Goal: Task Accomplishment & Management: Complete application form

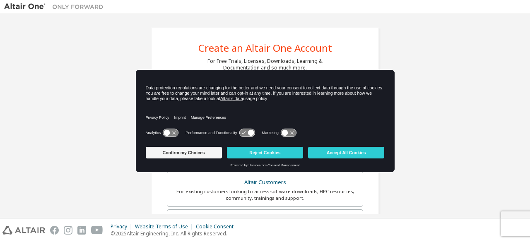
drag, startPoint x: 530, startPoint y: 68, endPoint x: 530, endPoint y: 75, distance: 7.5
click at [530, 75] on div "Create an Altair One Account For Free Trials, Licenses, Downloads, Learning & D…" at bounding box center [265, 115] width 530 height 205
click at [317, 150] on button "Accept All Cookies" at bounding box center [346, 153] width 76 height 12
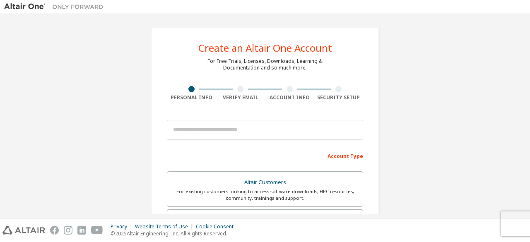
click at [530, 64] on div "Create an Altair One Account For Free Trials, Licenses, Downloads, Learning & D…" at bounding box center [265, 115] width 530 height 205
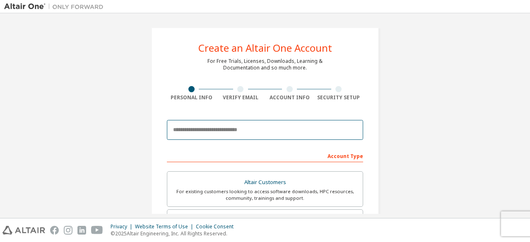
click at [253, 126] on input "email" at bounding box center [265, 130] width 196 height 20
type input "**********"
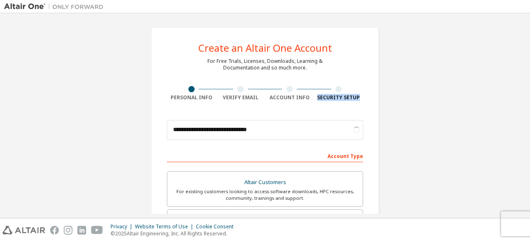
drag, startPoint x: 530, startPoint y: 85, endPoint x: 530, endPoint y: 93, distance: 8.7
click at [530, 93] on div "**********" at bounding box center [265, 115] width 530 height 205
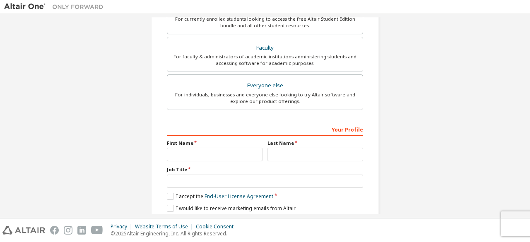
scroll to position [202, 0]
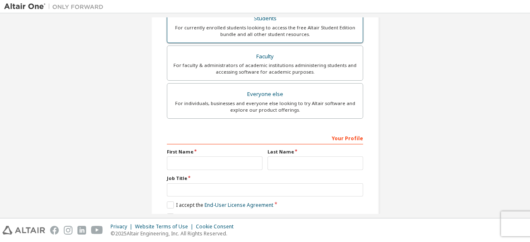
click at [313, 31] on div "For currently enrolled students looking to access the free Altair Student Editi…" at bounding box center [265, 30] width 186 height 13
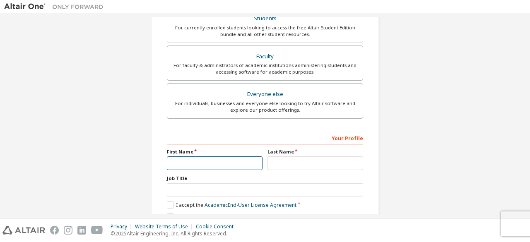
click at [205, 165] on input "text" at bounding box center [215, 164] width 96 height 14
type input "******"
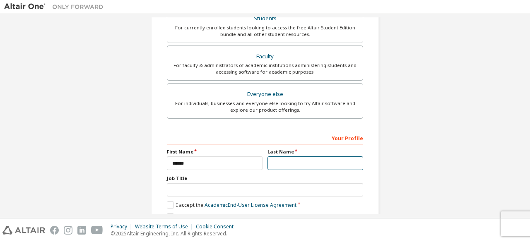
click at [282, 166] on input "text" at bounding box center [316, 164] width 96 height 14
type input "********"
drag, startPoint x: 530, startPoint y: 135, endPoint x: 530, endPoint y: 171, distance: 35.6
click at [530, 171] on div "**********" at bounding box center [265, 115] width 530 height 205
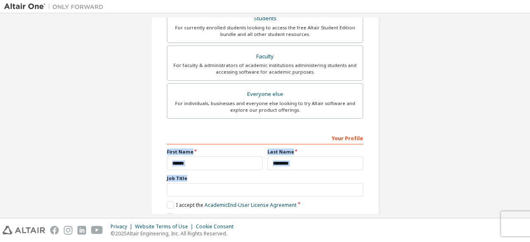
scroll to position [242, 0]
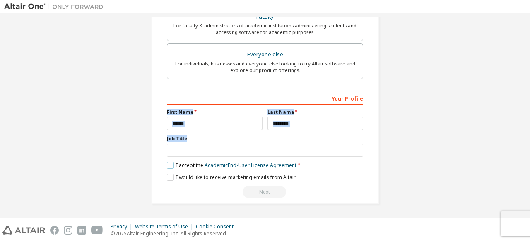
click at [168, 167] on label "I accept the Academic End-User License Agreement" at bounding box center [232, 165] width 130 height 7
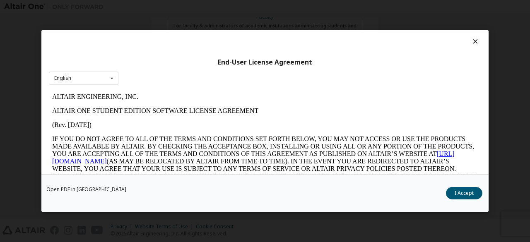
scroll to position [0, 0]
click at [452, 194] on button "I Accept" at bounding box center [464, 193] width 36 height 12
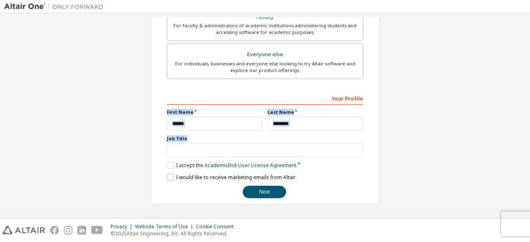
click at [170, 178] on label "I would like to receive marketing emails from Altair" at bounding box center [231, 177] width 129 height 7
click at [168, 178] on label "I would like to receive marketing emails from Altair" at bounding box center [231, 177] width 129 height 7
click at [261, 195] on button "Next" at bounding box center [264, 192] width 43 height 12
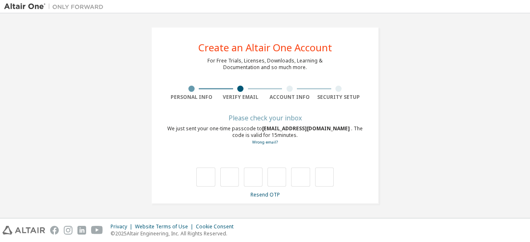
scroll to position [0, 0]
type input "*"
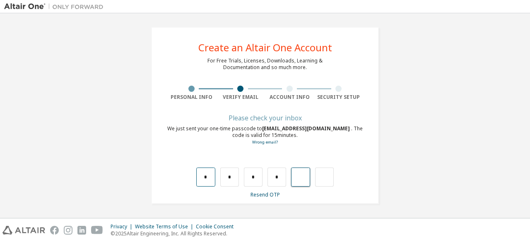
type input "*"
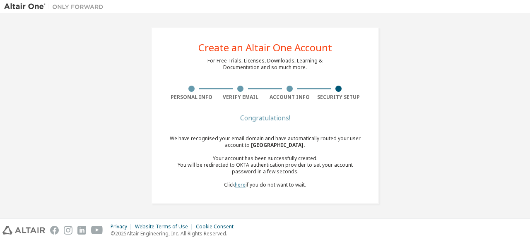
click at [241, 183] on link "here" at bounding box center [240, 184] width 11 height 7
